Goal: Information Seeking & Learning: Learn about a topic

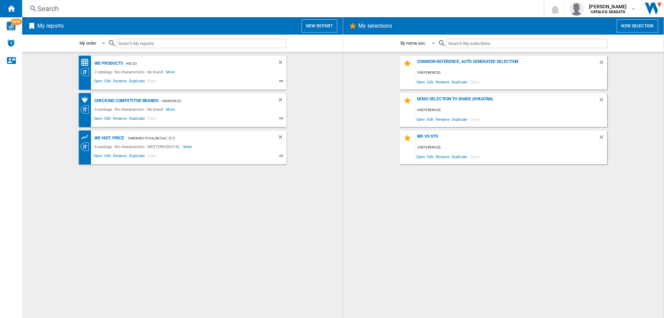
click at [50, 9] on div "Search" at bounding box center [281, 9] width 488 height 10
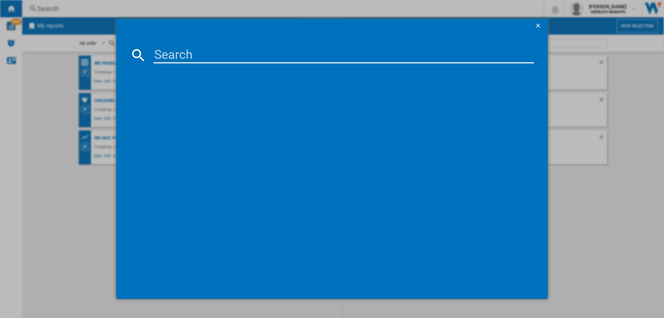
click at [202, 55] on input at bounding box center [344, 55] width 381 height 17
paste input "WDBA6U0020BBK-WESN"
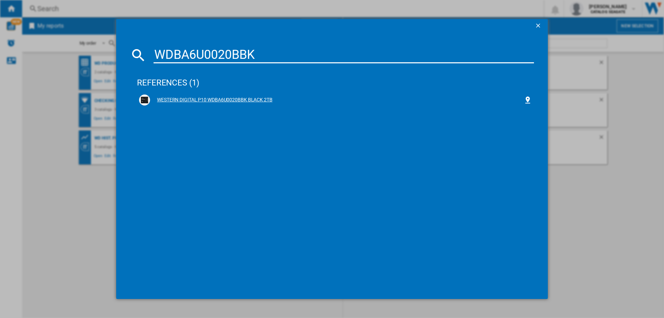
type input "WDBA6U0020BBK"
click at [237, 99] on div "WESTERN DIGITAL P10 WDBA6U0020BBK BLACK 2TB" at bounding box center [337, 100] width 374 height 7
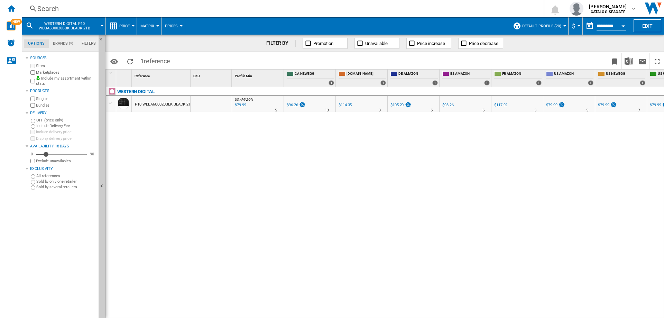
drag, startPoint x: 173, startPoint y: 104, endPoint x: 145, endPoint y: 106, distance: 27.4
click at [145, 106] on div "P10 WDBA6U0020BBK BLACK 2TB" at bounding box center [164, 105] width 58 height 16
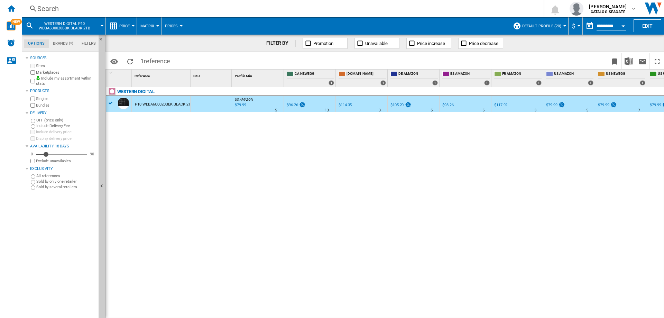
drag, startPoint x: 90, startPoint y: 27, endPoint x: 44, endPoint y: 21, distance: 45.7
click at [44, 21] on button "WESTERN DIGITAL P10 WDBA6U0020BBK BLACK 2TB" at bounding box center [68, 25] width 63 height 17
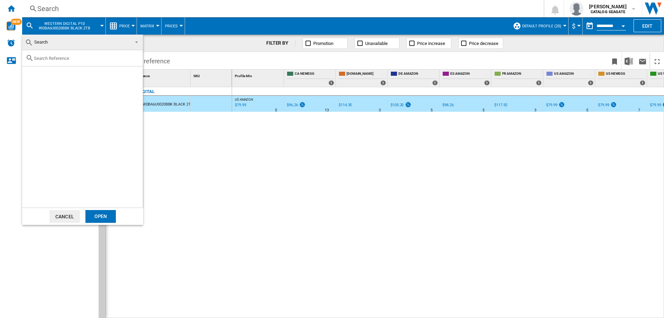
click at [214, 191] on md-backdrop at bounding box center [332, 159] width 664 height 318
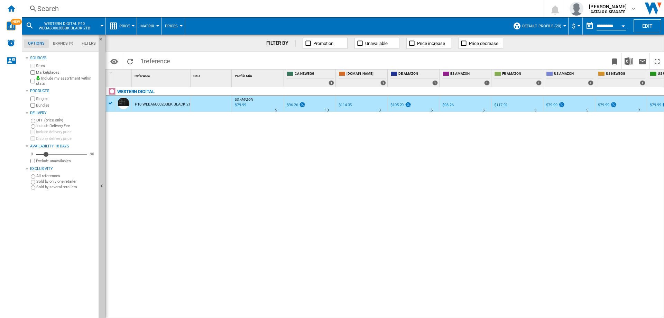
drag, startPoint x: 190, startPoint y: 71, endPoint x: 216, endPoint y: 75, distance: 25.8
click at [216, 75] on div "1 Reference 1 SKU 1" at bounding box center [169, 78] width 126 height 17
drag, startPoint x: 190, startPoint y: 74, endPoint x: 212, endPoint y: 74, distance: 21.4
click at [212, 74] on div "1 Reference 1 SKU 1" at bounding box center [169, 78] width 126 height 17
drag, startPoint x: 189, startPoint y: 77, endPoint x: 198, endPoint y: 77, distance: 9.7
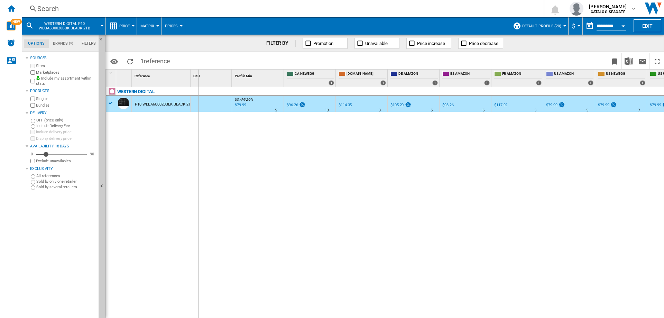
click at [198, 77] on div "1 Reference 1 SKU 1" at bounding box center [169, 78] width 126 height 17
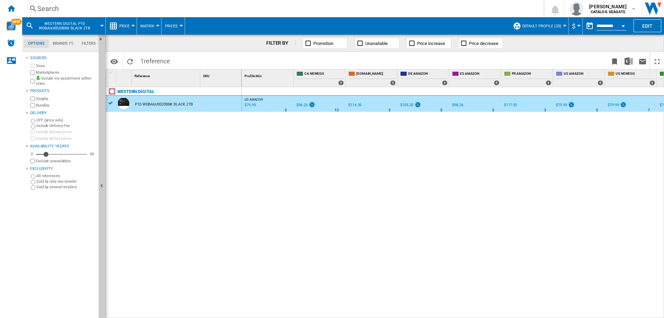
drag, startPoint x: 193, startPoint y: 103, endPoint x: 131, endPoint y: 104, distance: 61.9
click at [131, 96] on div "P10 WDBA6U0020BBK BLACK 2TB" at bounding box center [174, 96] width 136 height 0
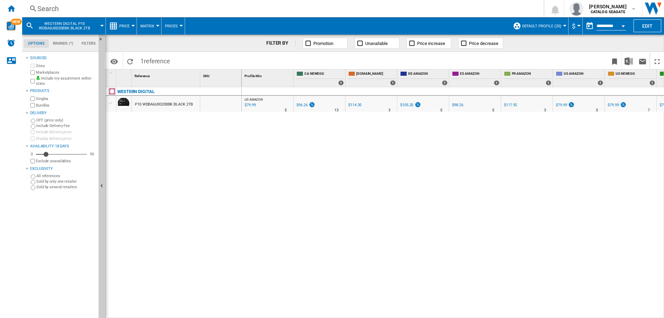
click at [73, 27] on span "WESTERN DIGITAL P10 WDBA6U0020BBK BLACK 2TB" at bounding box center [65, 25] width 56 height 9
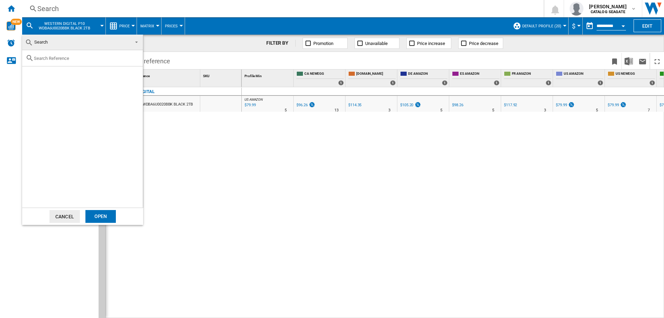
click at [223, 182] on md-backdrop at bounding box center [332, 159] width 664 height 318
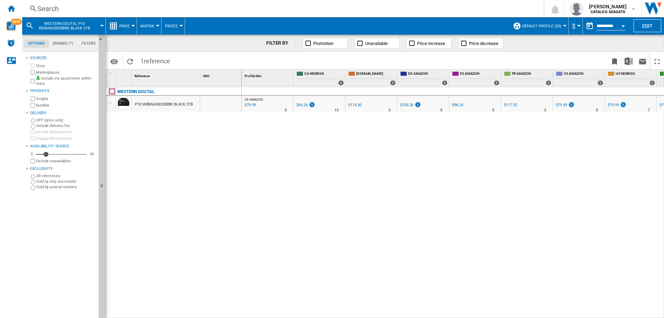
click at [559, 105] on div "$79.99" at bounding box center [561, 105] width 11 height 4
click at [12, 25] on img "WiseCard" at bounding box center [11, 25] width 9 height 9
click at [63, 6] on div "Search" at bounding box center [281, 9] width 488 height 10
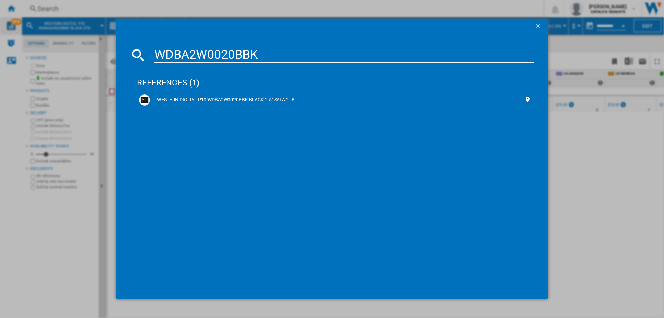
type input "WDBA2W0020BBK"
click at [255, 98] on div "WESTERN DIGITAL P10 WDBA2W0020BBK BLACK 2.5" SATA 2TB" at bounding box center [337, 100] width 374 height 7
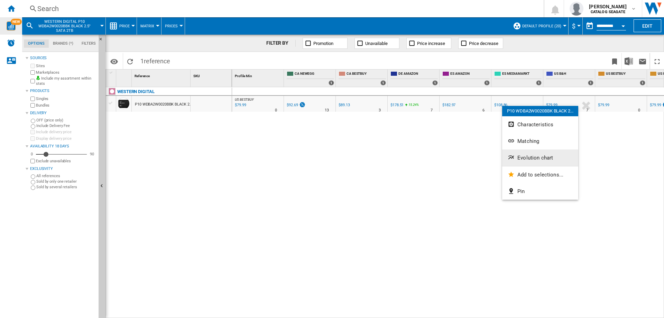
click at [526, 156] on span "Evolution chart" at bounding box center [536, 158] width 36 height 6
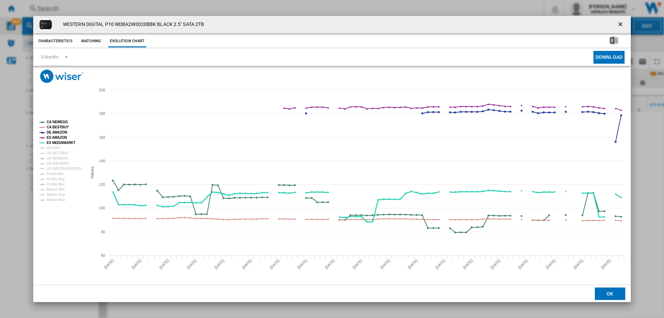
click at [54, 141] on tspan "ES MEDIAMARKT" at bounding box center [61, 143] width 29 height 4
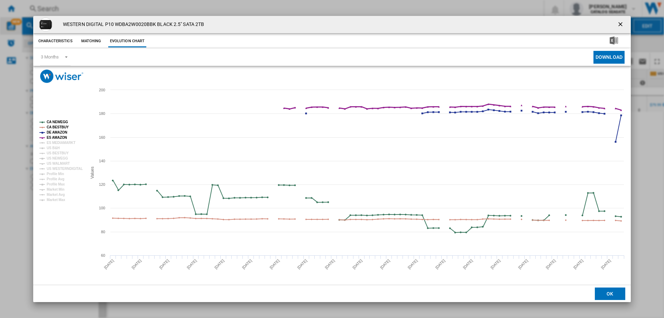
click at [54, 138] on tspan "ES AMAZON" at bounding box center [57, 138] width 20 height 4
click at [54, 132] on tspan "DE AMAZON" at bounding box center [57, 132] width 20 height 4
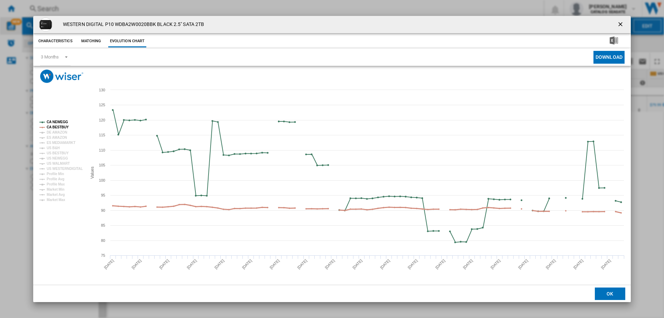
click at [56, 125] on tspan "CA BESTBUY" at bounding box center [58, 127] width 22 height 4
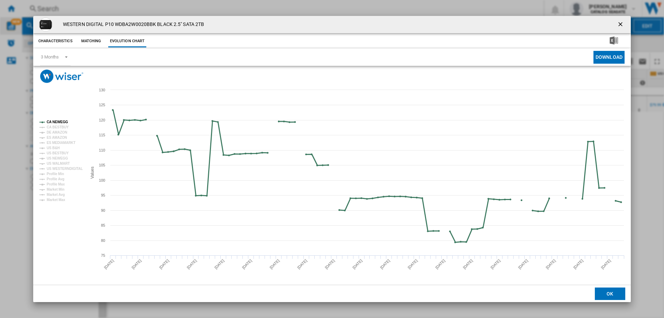
click at [58, 120] on tspan "CA NEWEGG" at bounding box center [57, 122] width 21 height 4
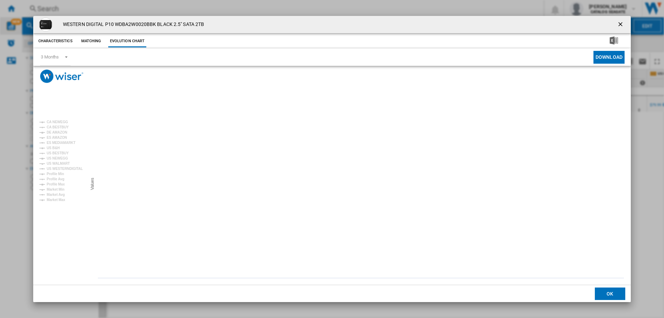
click at [620, 26] on ng-md-icon "getI18NText('BUTTONS.CLOSE_DIALOG')" at bounding box center [621, 25] width 8 height 8
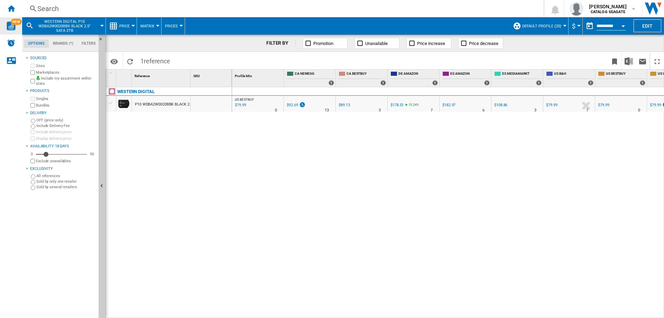
click at [57, 4] on div "Search" at bounding box center [281, 9] width 488 height 10
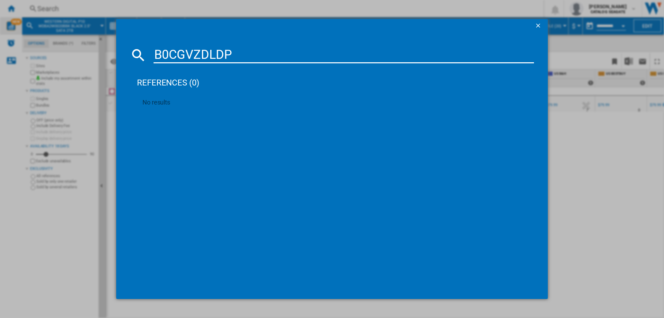
drag, startPoint x: 269, startPoint y: 48, endPoint x: 156, endPoint y: 48, distance: 113.1
click at [156, 48] on input "B0CGVZDLDP" at bounding box center [344, 55] width 381 height 17
paste input "WD_BLACK 2TB P10 Game Drive"
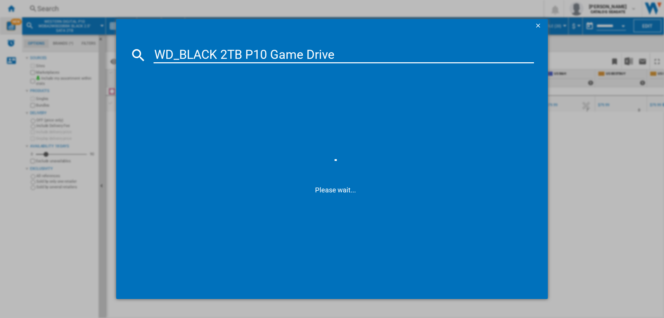
click at [178, 55] on input "WD_BLACK 2TB P10 Game Drive" at bounding box center [344, 55] width 381 height 17
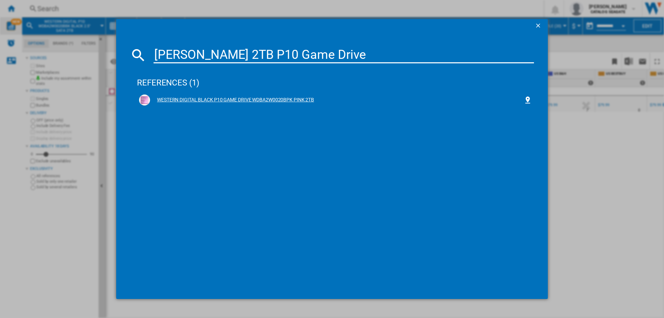
type input "WD BLACK 2TB P10 Game Drive"
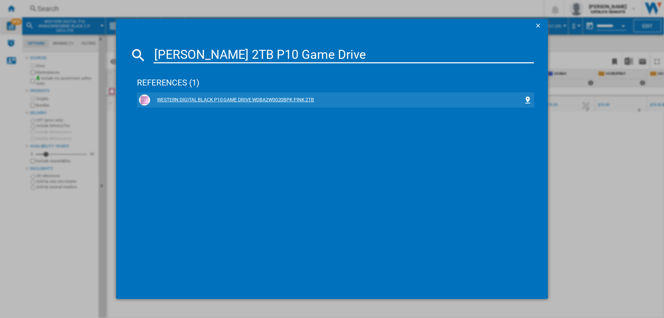
click at [227, 101] on div "WESTERN DIGITAL BLACK P10 GAME DRIVE WDBA2W0020BPK PINK 2TB" at bounding box center [337, 100] width 374 height 7
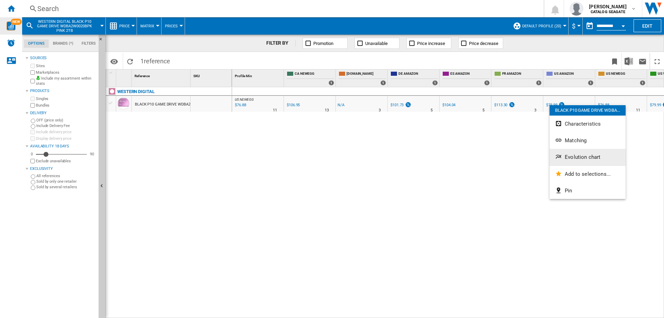
click at [569, 155] on span "Evolution chart" at bounding box center [583, 157] width 36 height 6
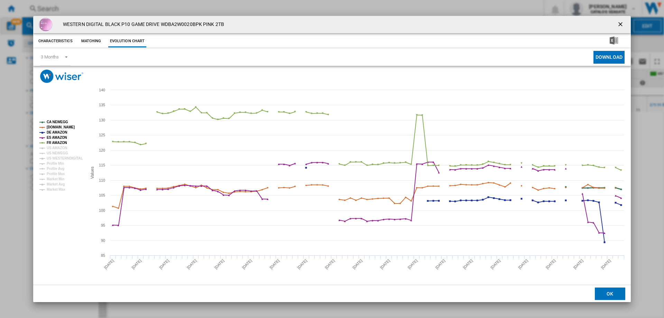
click at [54, 123] on tspan "CA NEWEGG" at bounding box center [57, 122] width 21 height 4
click at [54, 129] on tspan "AMAZON.CO.UK" at bounding box center [61, 127] width 28 height 4
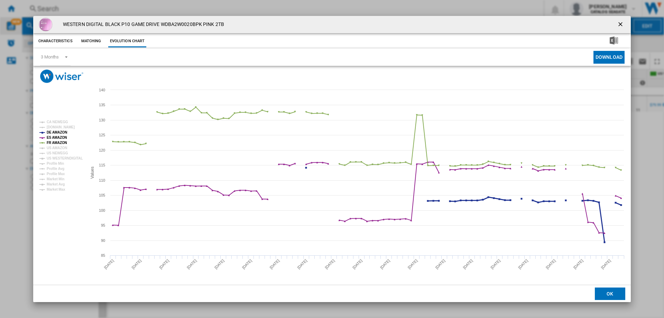
click at [54, 136] on tspan "ES AMAZON" at bounding box center [57, 138] width 20 height 4
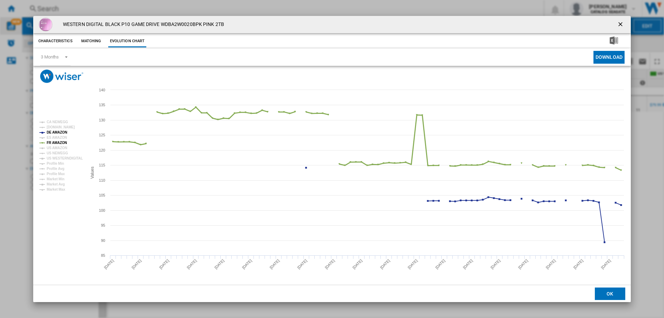
click at [54, 142] on tspan "FR AMAZON" at bounding box center [57, 143] width 20 height 4
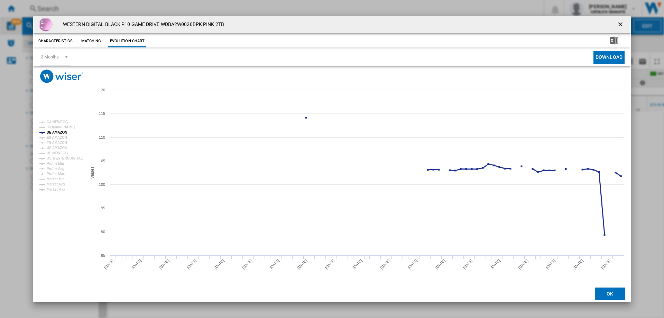
click at [56, 132] on tspan "DE AMAZON" at bounding box center [57, 132] width 20 height 4
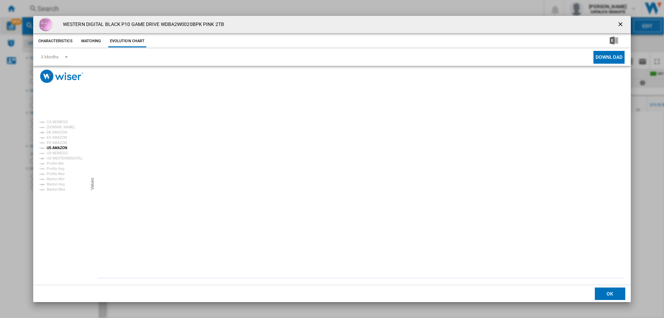
click at [58, 147] on tspan "US AMAZON" at bounding box center [57, 148] width 20 height 4
